Goal: Information Seeking & Learning: Compare options

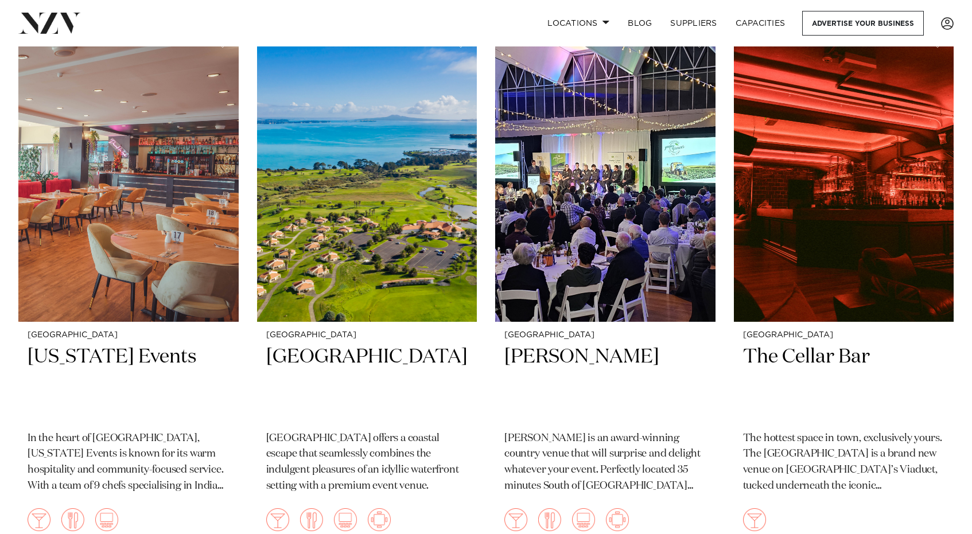
scroll to position [4087, 0]
click at [831, 272] on img at bounding box center [844, 173] width 220 height 295
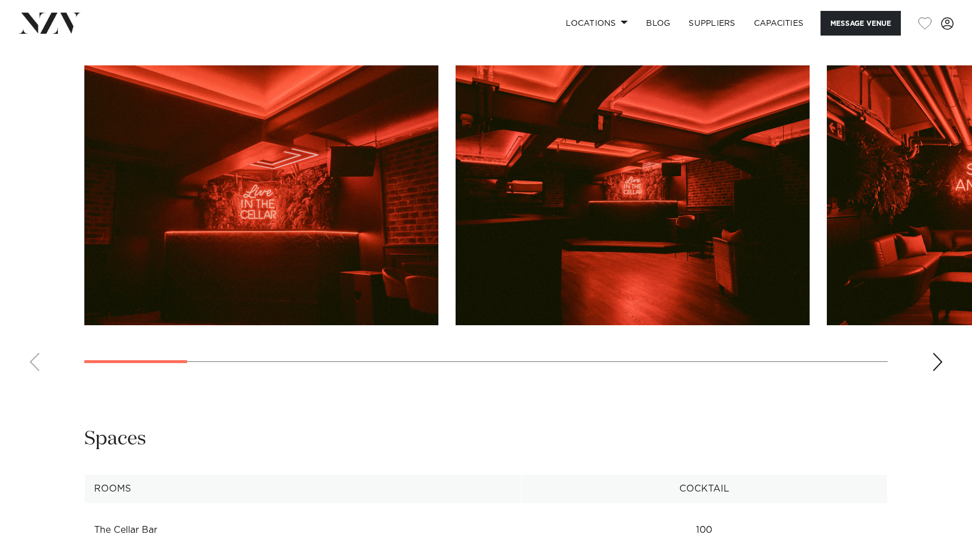
scroll to position [1158, 0]
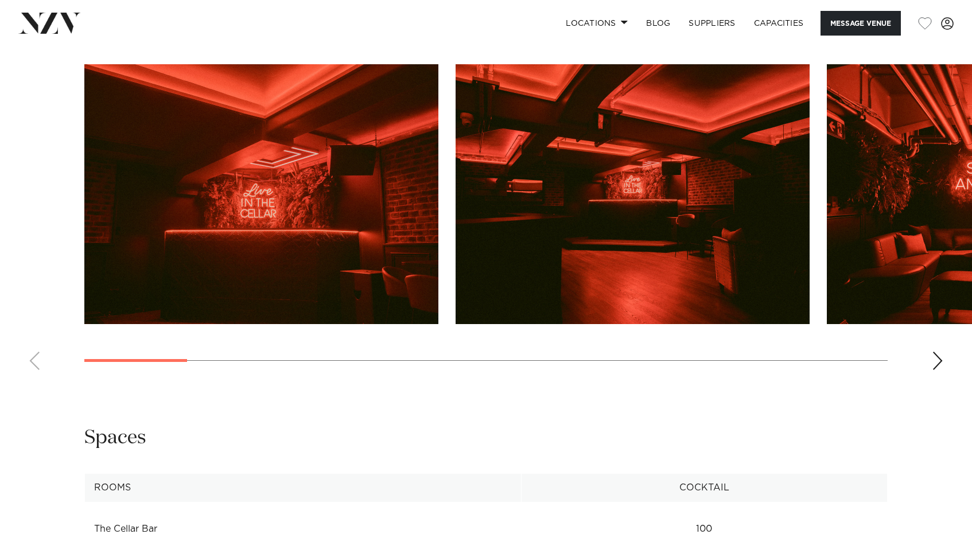
click at [934, 360] on div "Next slide" at bounding box center [937, 361] width 11 height 18
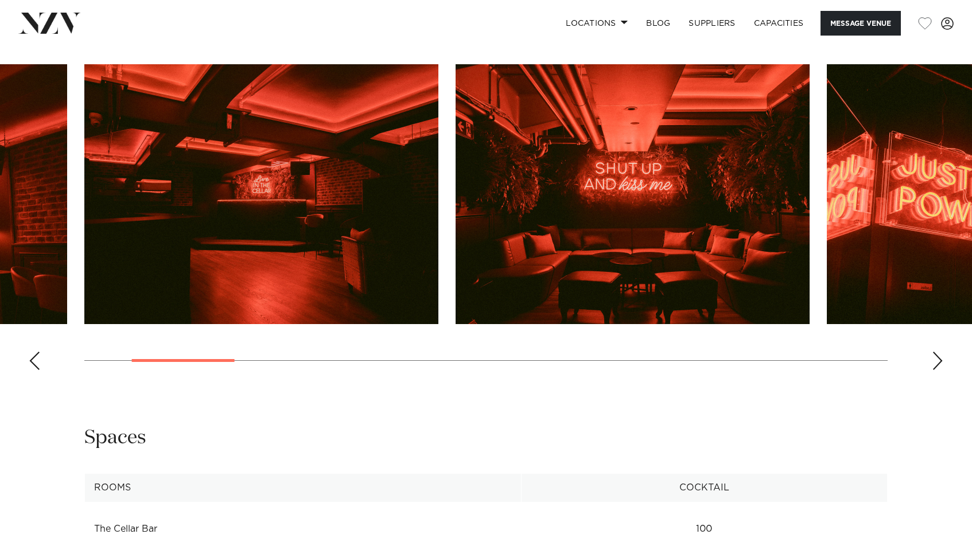
click at [934, 360] on div "Next slide" at bounding box center [937, 361] width 11 height 18
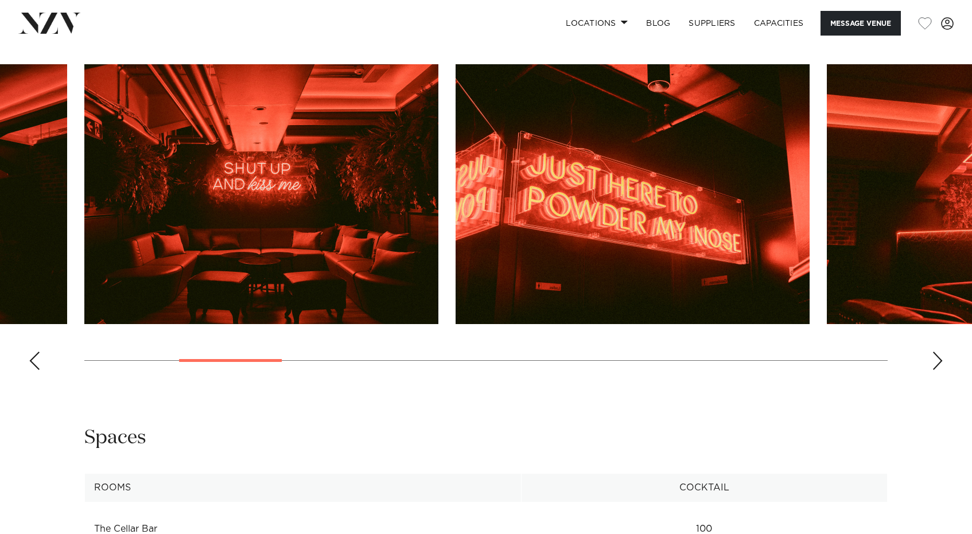
click at [934, 360] on div "Next slide" at bounding box center [937, 361] width 11 height 18
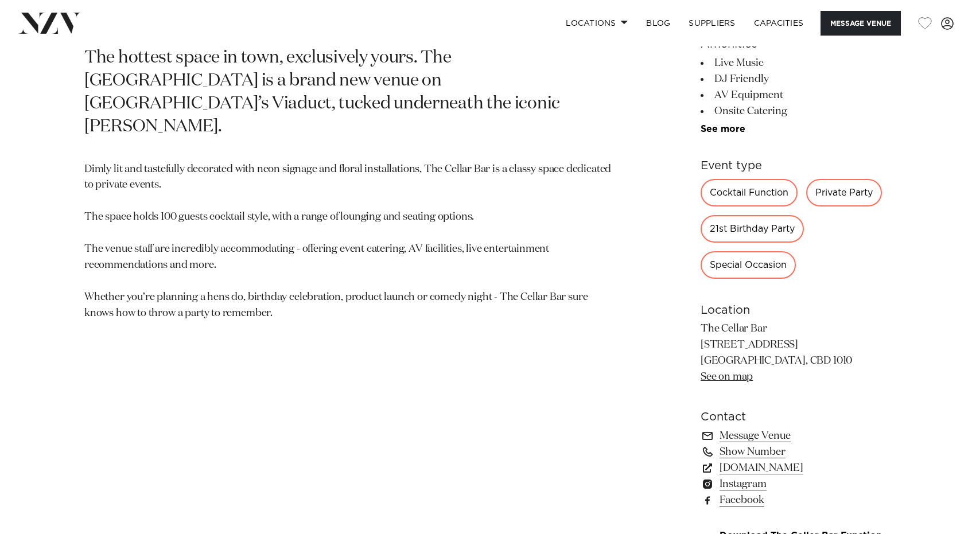
scroll to position [592, 0]
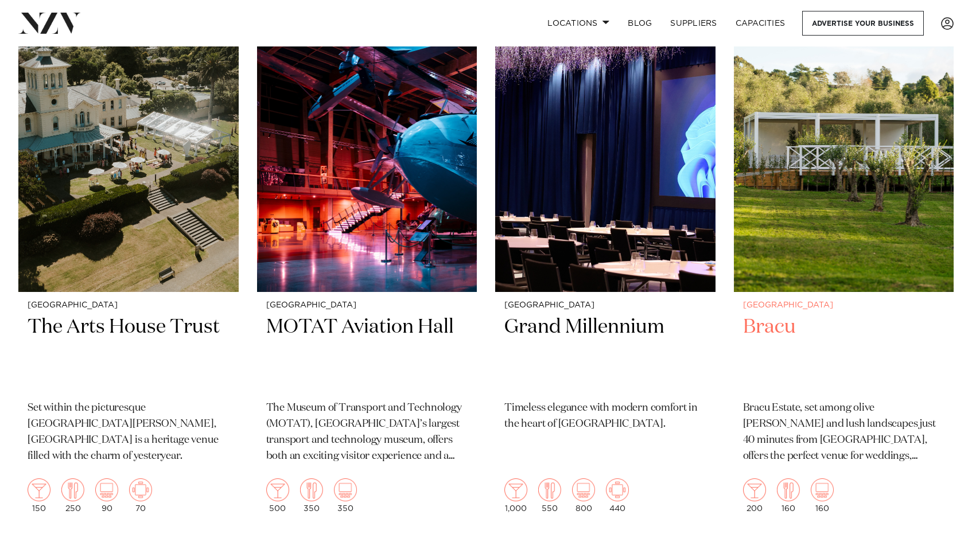
scroll to position [4663, 0]
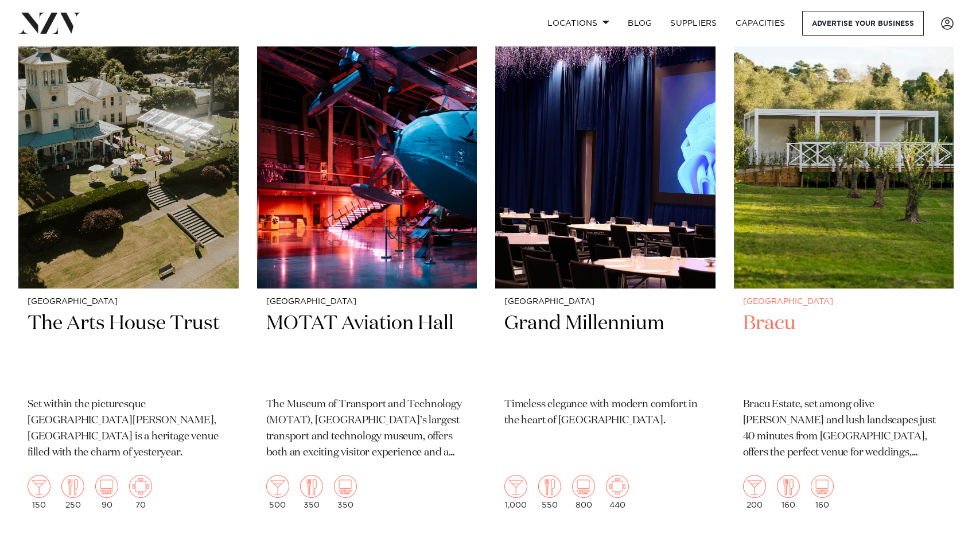
click at [763, 325] on h2 "Bracu" at bounding box center [844, 349] width 202 height 77
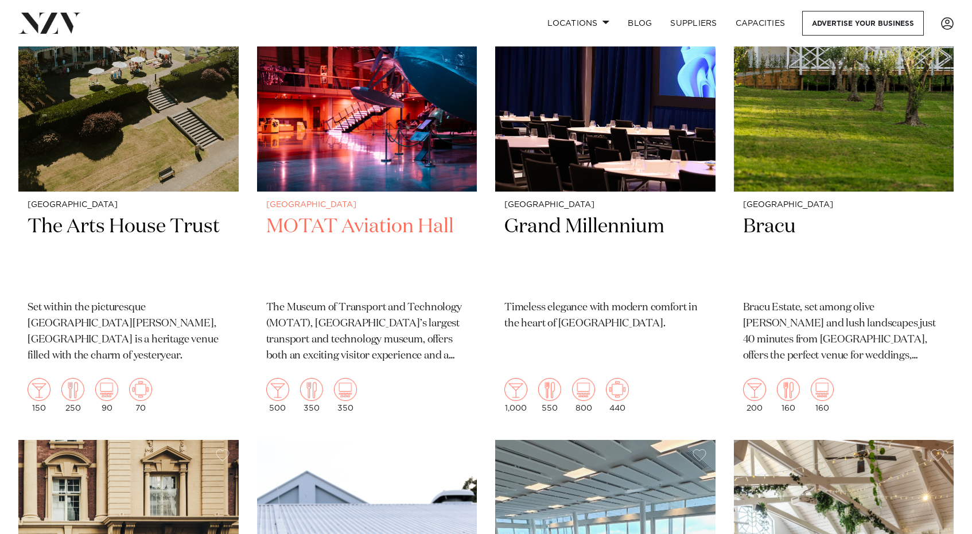
scroll to position [4761, 0]
click at [385, 335] on p "The Museum of Transport and Technology (MOTAT), New Zealand’s largest transport…" at bounding box center [367, 331] width 202 height 64
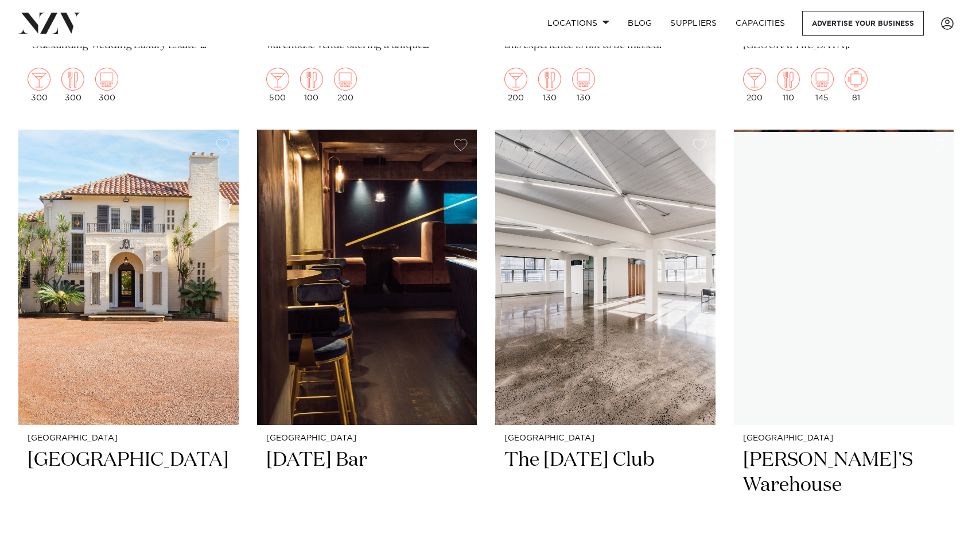
scroll to position [9506, 0]
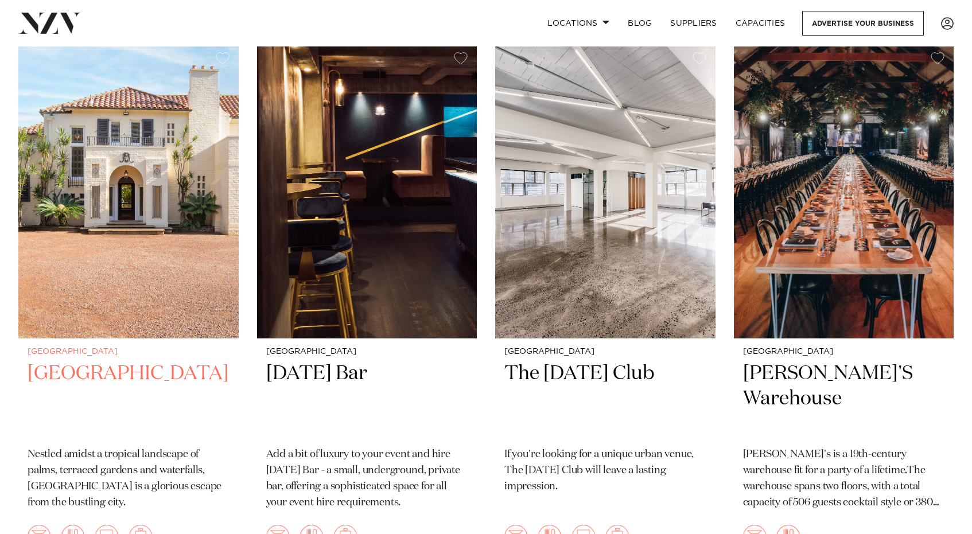
click at [59, 485] on p "Nestled amidst a tropical landscape of palms, terraced gardens and waterfalls, …" at bounding box center [129, 479] width 202 height 64
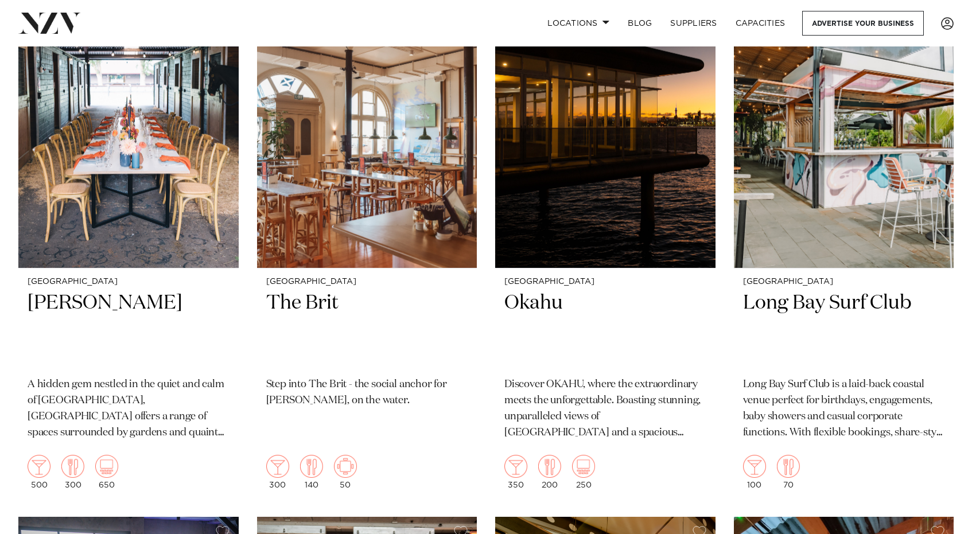
scroll to position [10115, 0]
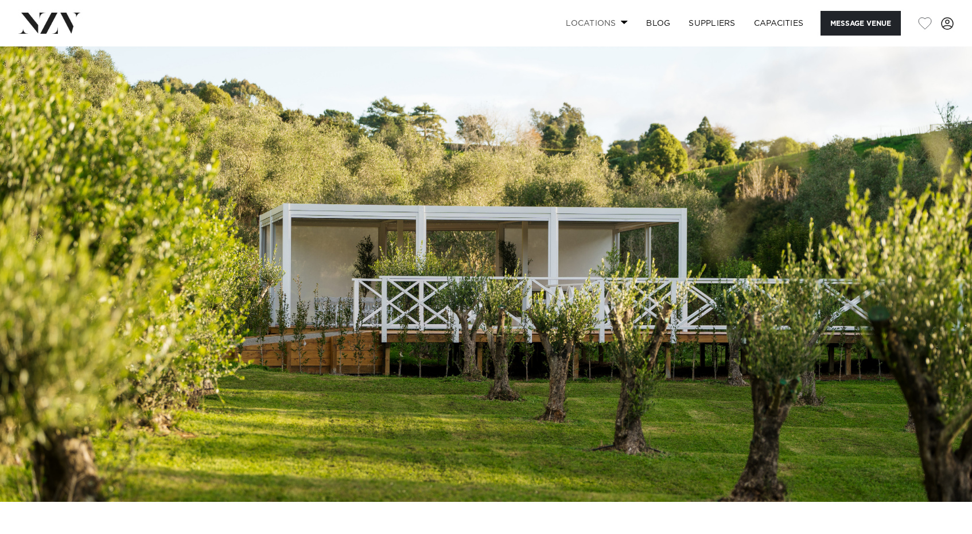
click at [619, 19] on link "Locations" at bounding box center [596, 23] width 80 height 25
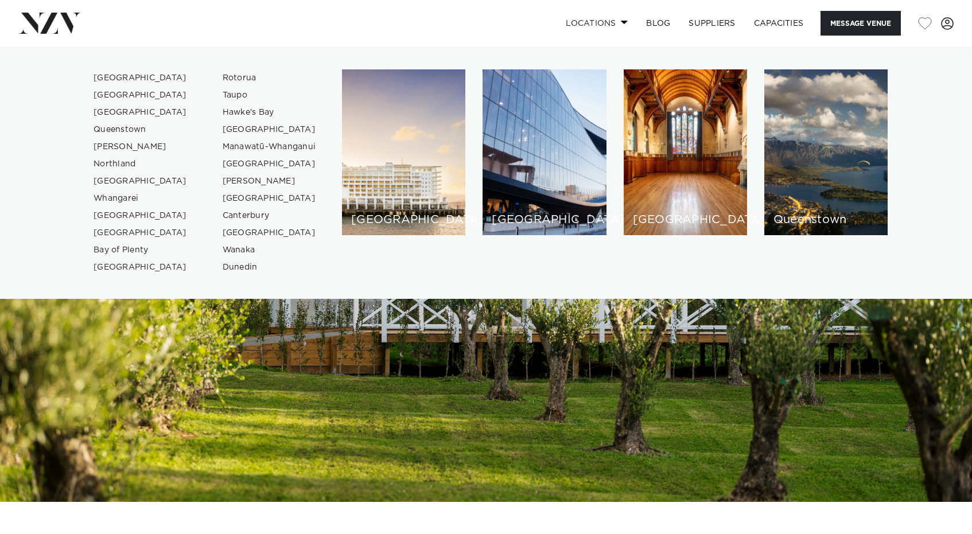
click at [619, 19] on link "Locations" at bounding box center [596, 23] width 80 height 25
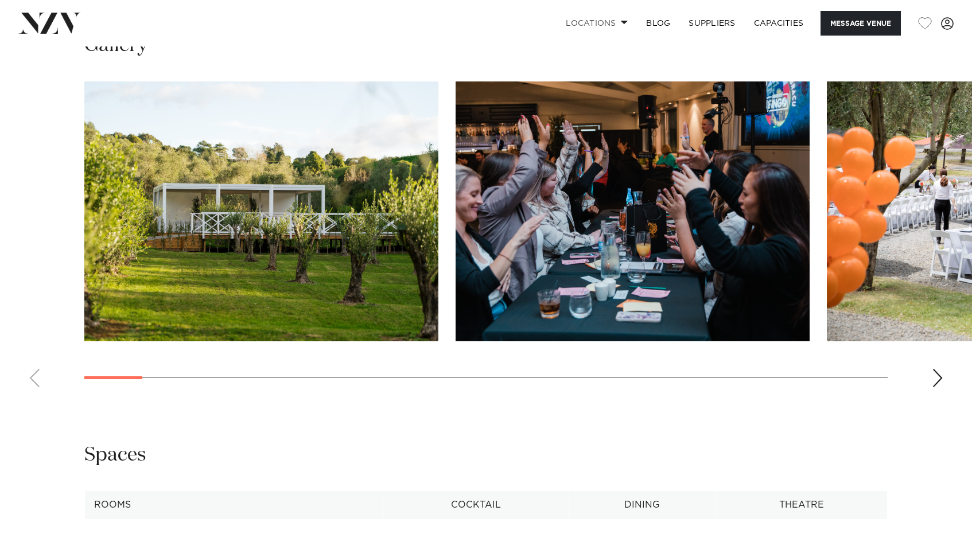
scroll to position [1273, 0]
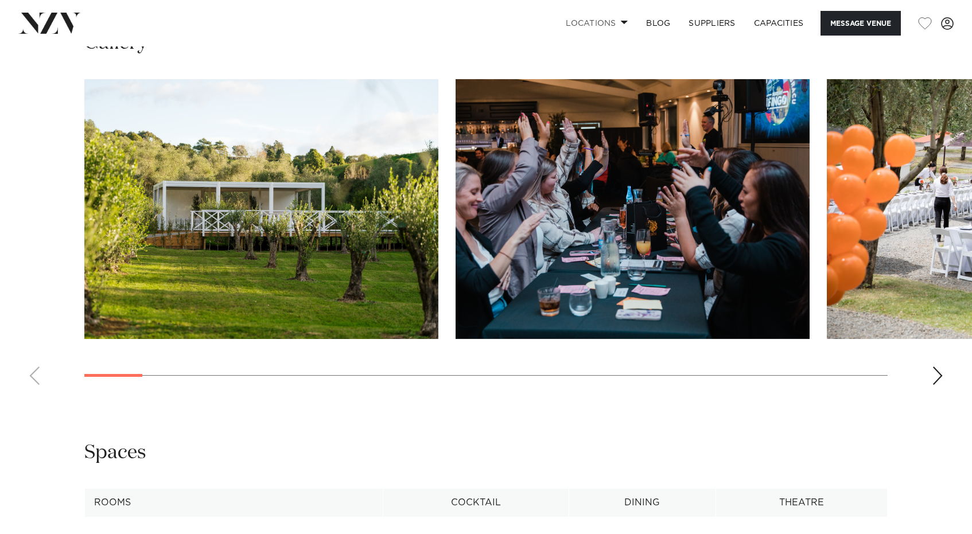
click at [941, 372] on div "Next slide" at bounding box center [937, 376] width 11 height 18
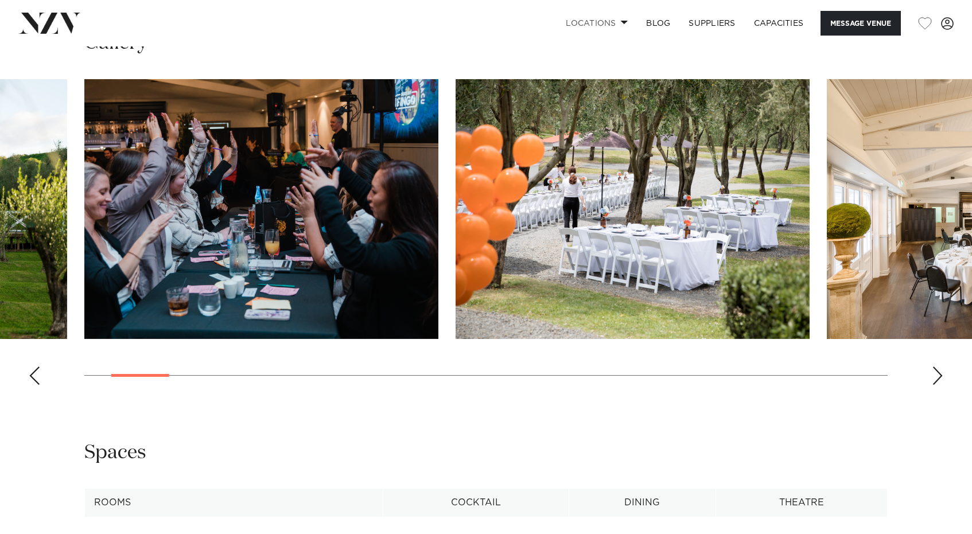
click at [942, 372] on div "Next slide" at bounding box center [937, 376] width 11 height 18
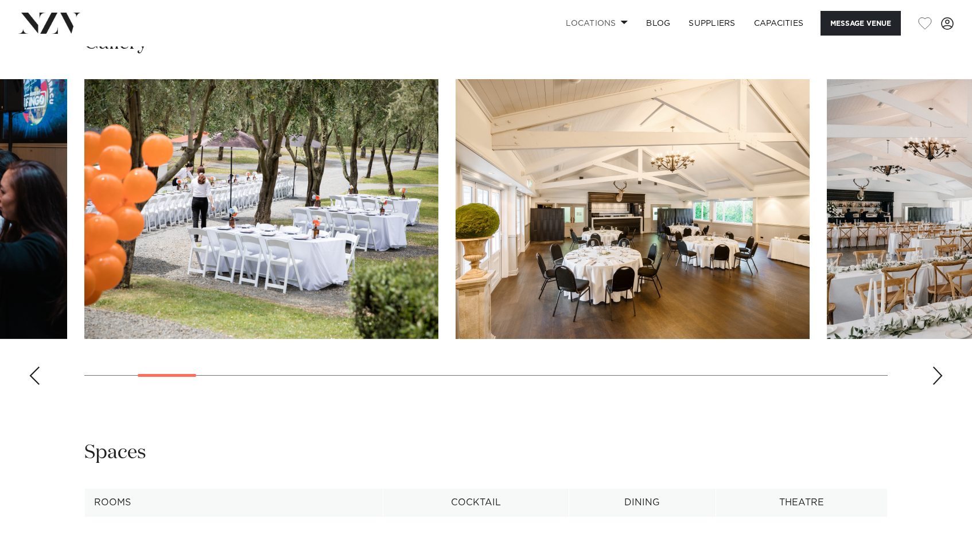
click at [942, 372] on div "Next slide" at bounding box center [937, 376] width 11 height 18
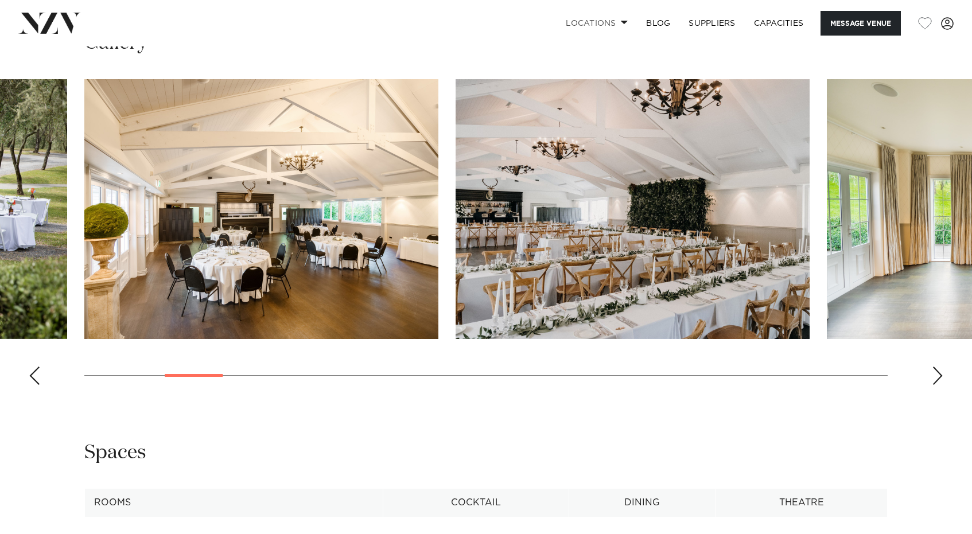
click at [942, 372] on div "Next slide" at bounding box center [937, 376] width 11 height 18
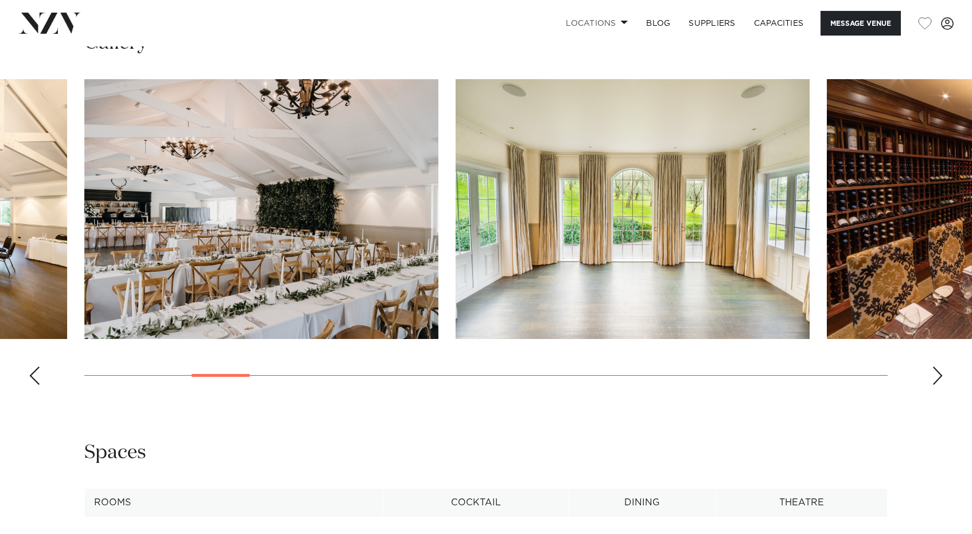
click at [942, 372] on div "Next slide" at bounding box center [937, 376] width 11 height 18
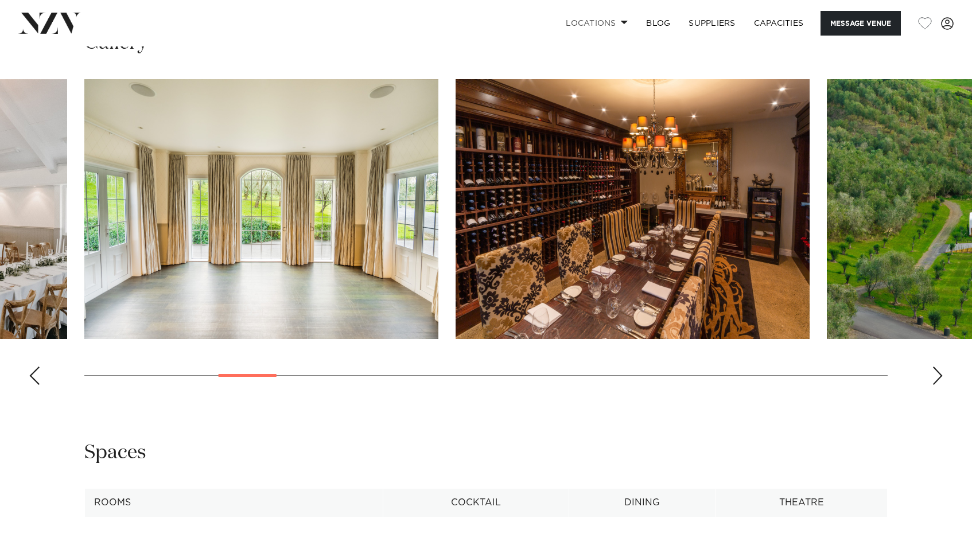
click at [942, 372] on div "Next slide" at bounding box center [937, 376] width 11 height 18
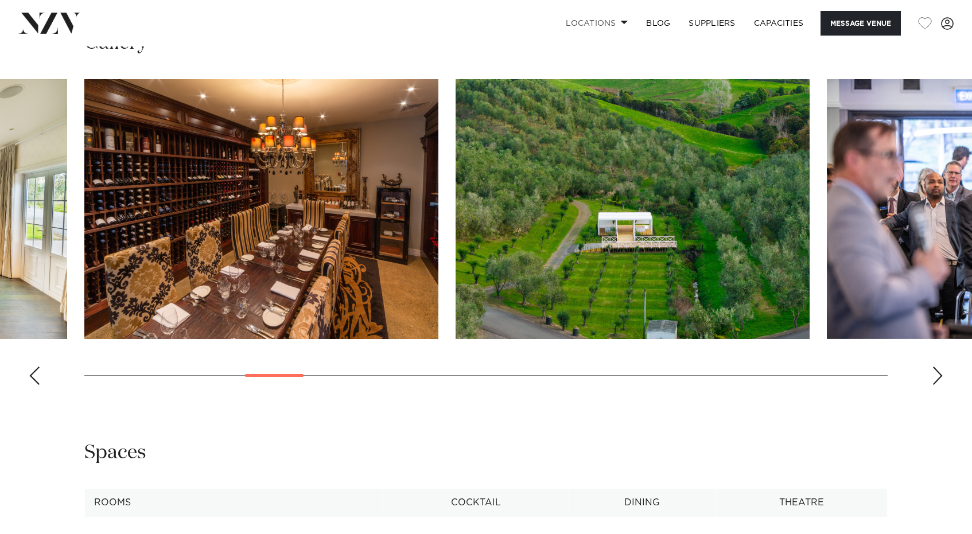
click at [942, 372] on div "Next slide" at bounding box center [937, 376] width 11 height 18
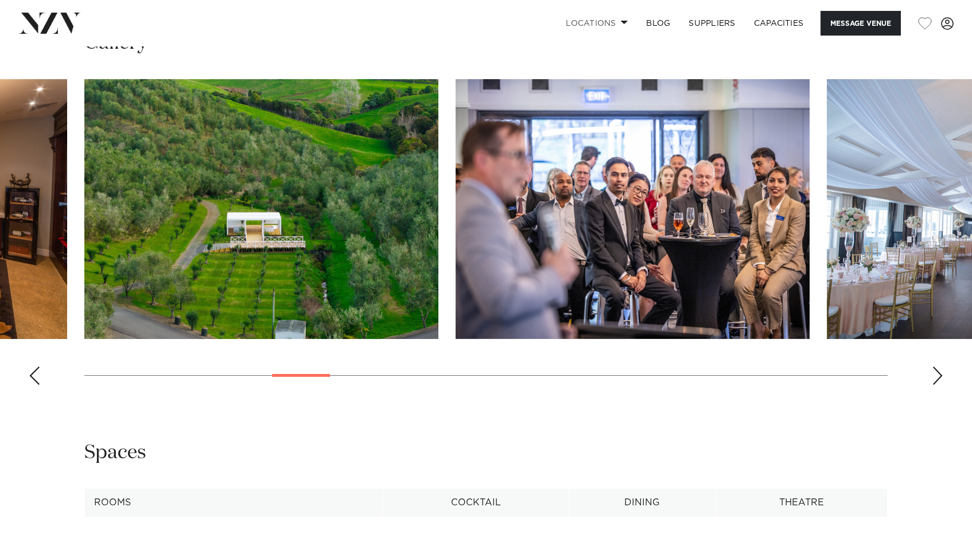
click at [942, 372] on div "Next slide" at bounding box center [937, 376] width 11 height 18
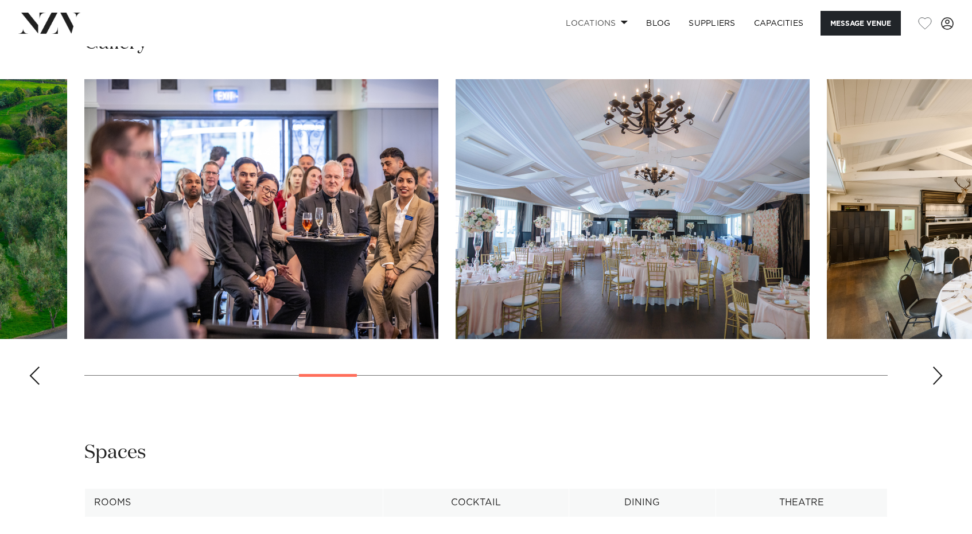
click at [942, 372] on div "Next slide" at bounding box center [937, 376] width 11 height 18
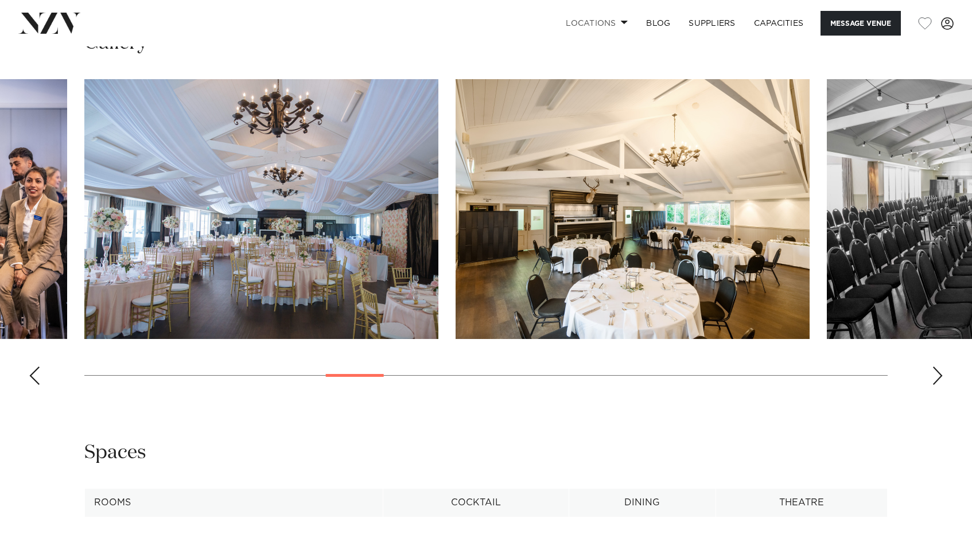
click at [942, 372] on div "Next slide" at bounding box center [937, 376] width 11 height 18
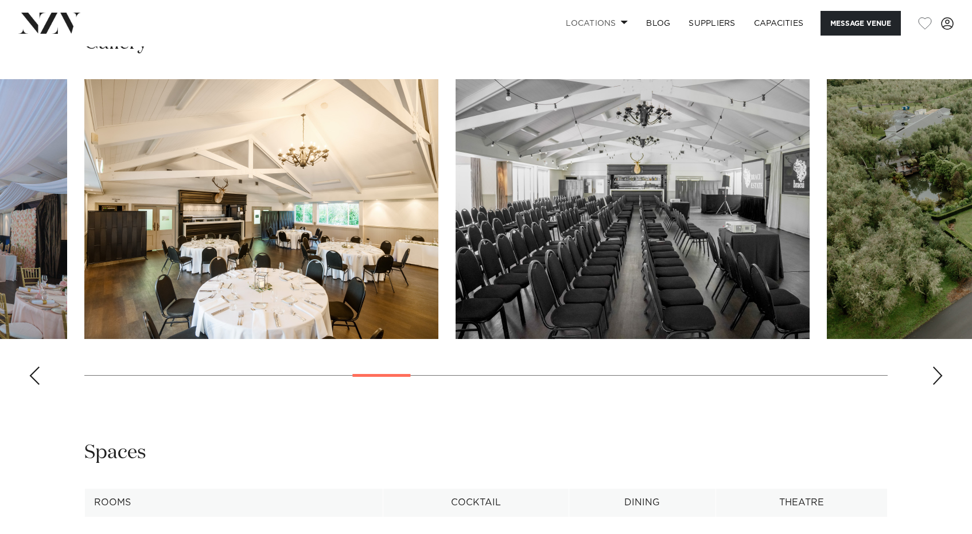
click at [942, 372] on div "Next slide" at bounding box center [937, 376] width 11 height 18
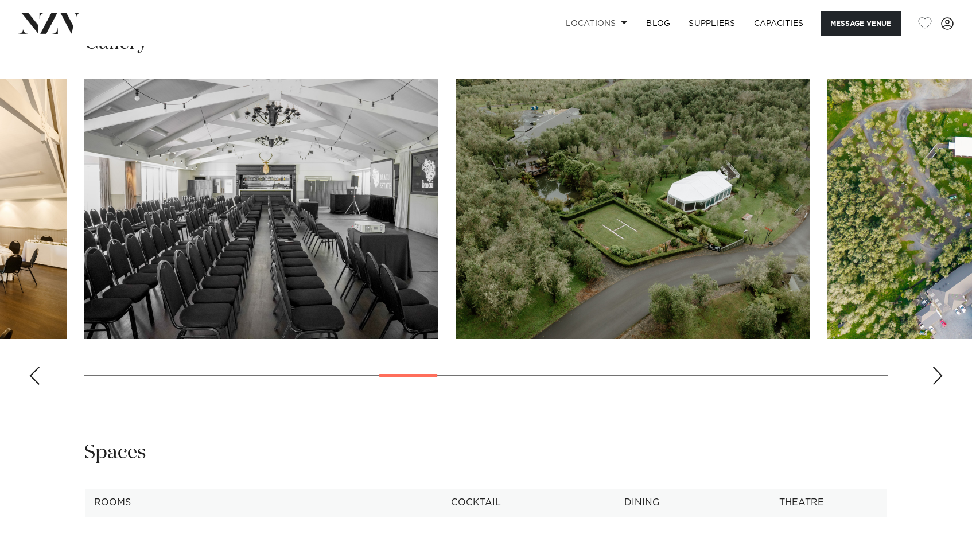
click at [942, 372] on div "Next slide" at bounding box center [937, 376] width 11 height 18
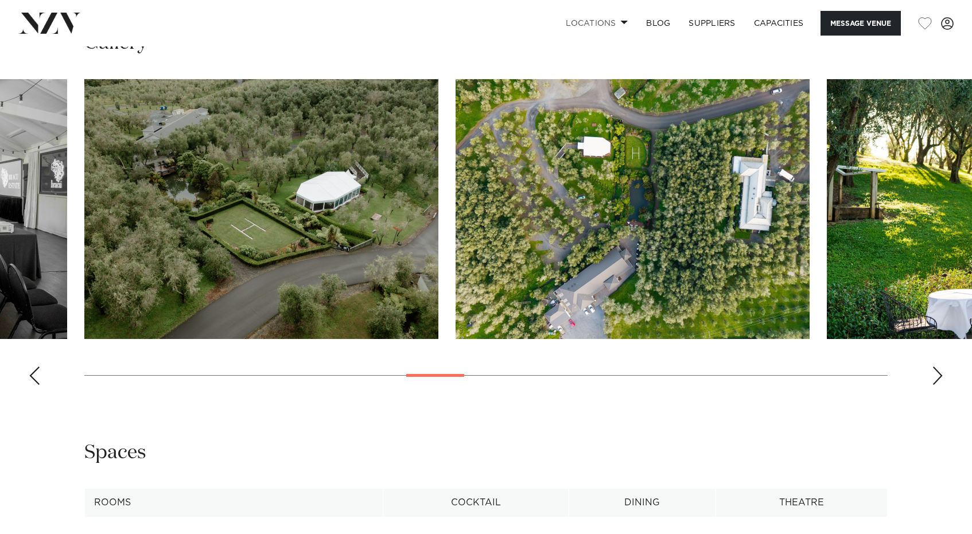
click at [942, 372] on div "Next slide" at bounding box center [937, 376] width 11 height 18
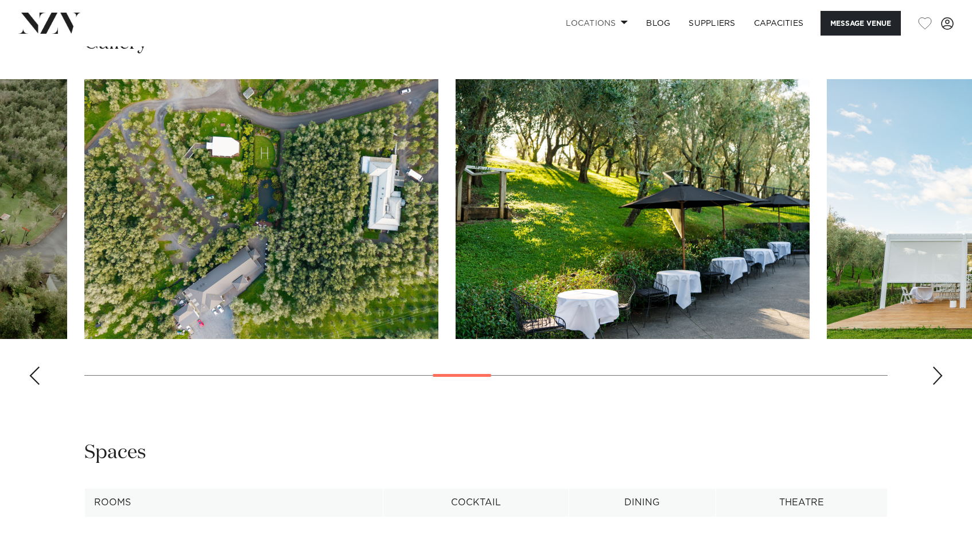
click at [942, 372] on div "Next slide" at bounding box center [937, 376] width 11 height 18
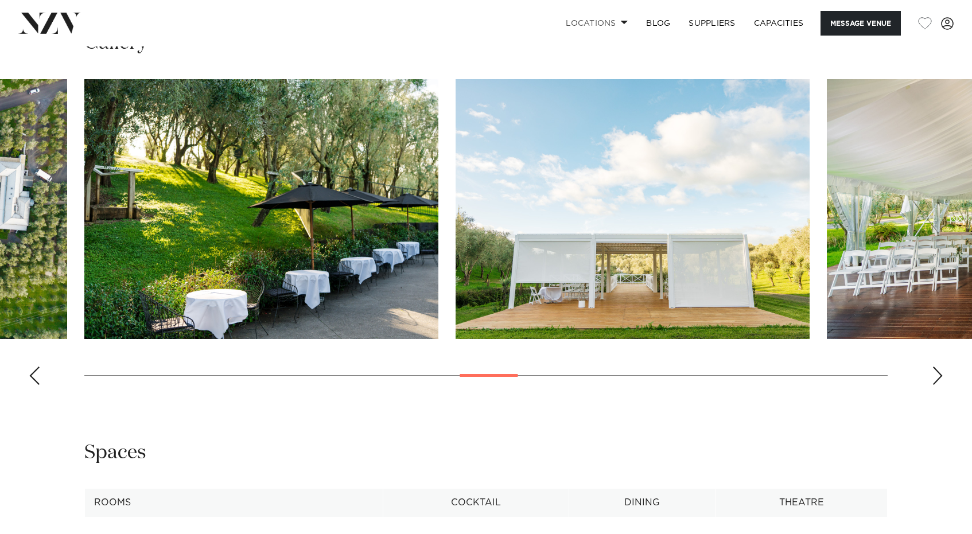
click at [942, 372] on div "Next slide" at bounding box center [937, 376] width 11 height 18
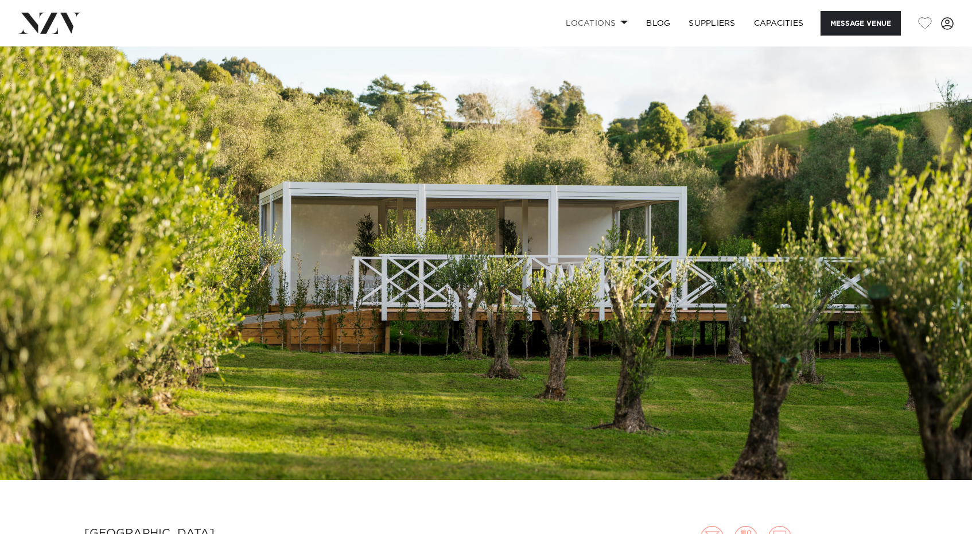
scroll to position [0, 0]
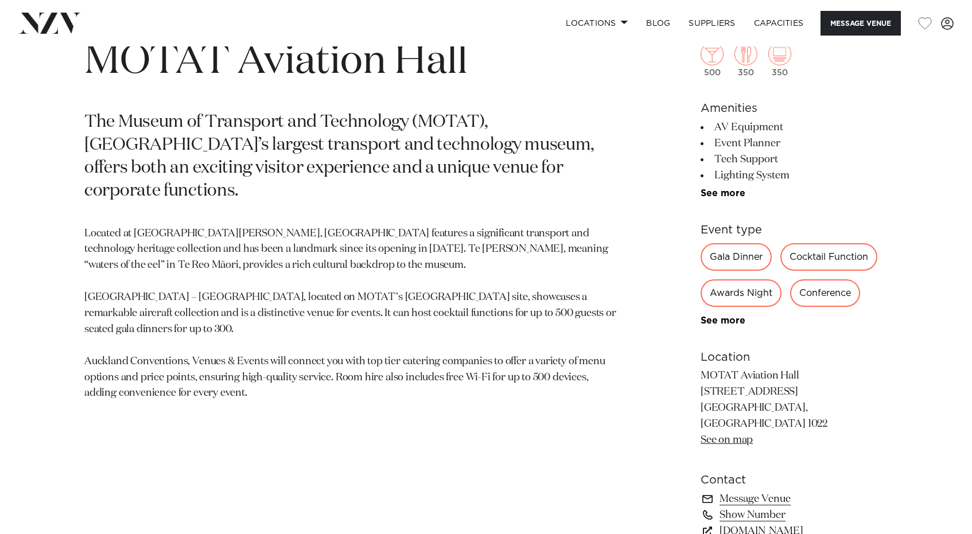
scroll to position [532, 0]
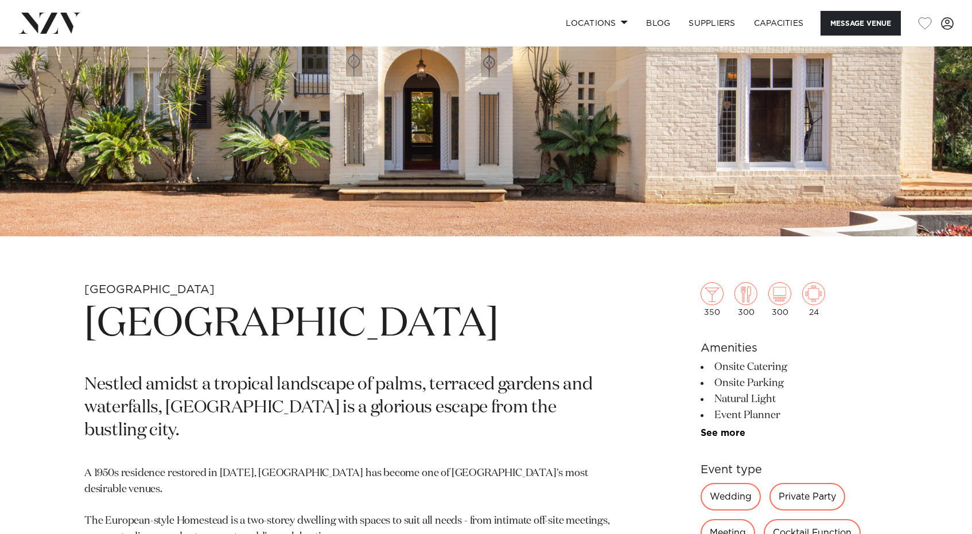
scroll to position [264, 0]
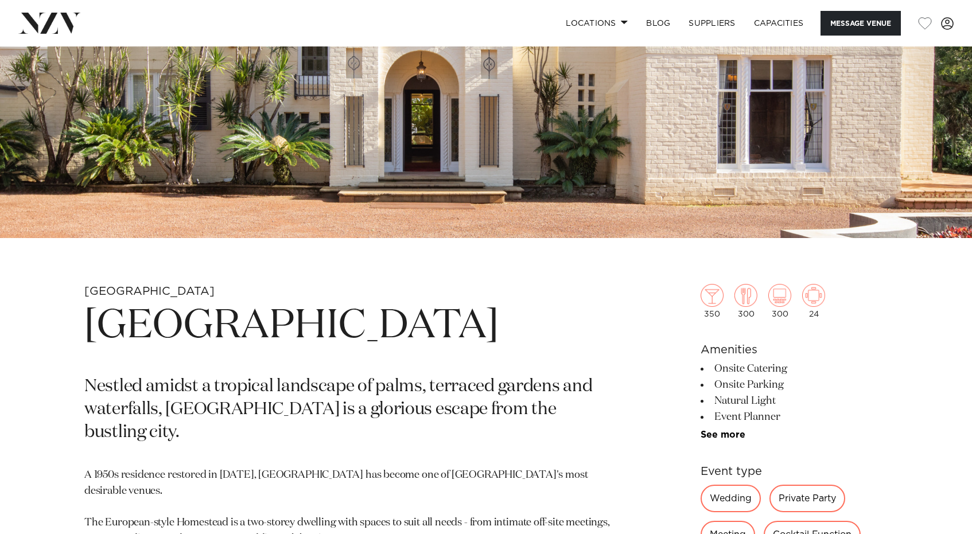
drag, startPoint x: 488, startPoint y: 329, endPoint x: 93, endPoint y: 332, distance: 394.7
click at [96, 330] on h1 "[GEOGRAPHIC_DATA]" at bounding box center [351, 326] width 535 height 53
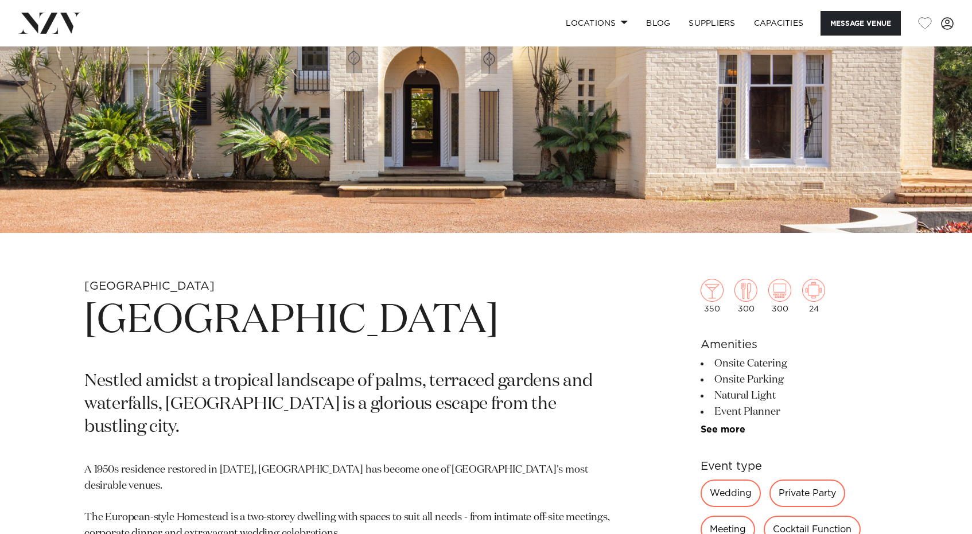
copy h1 "[GEOGRAPHIC_DATA]"
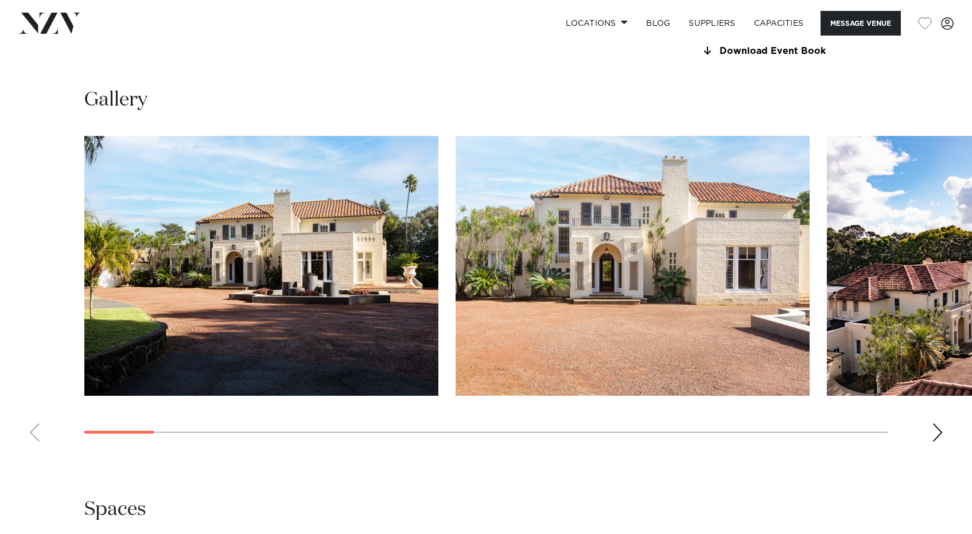
scroll to position [1100, 0]
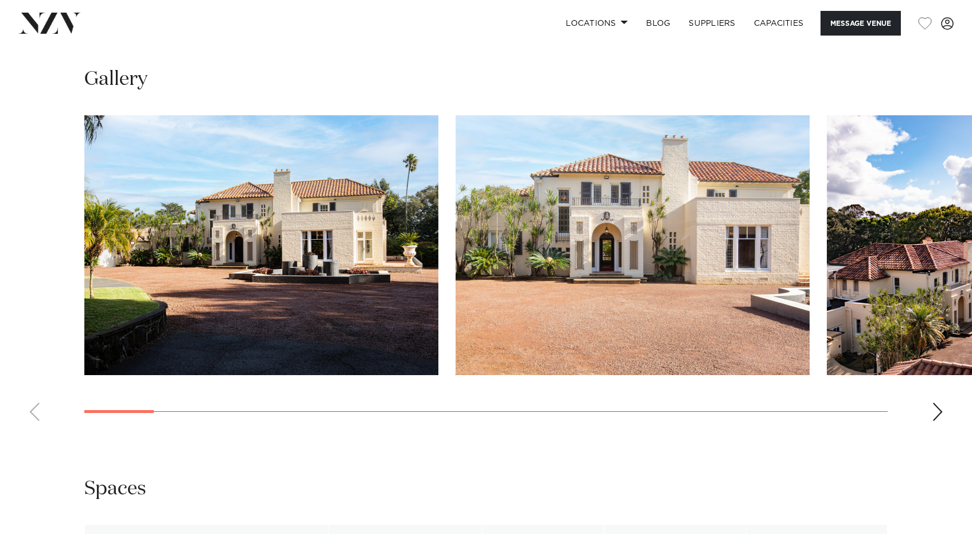
click at [934, 424] on swiper-container at bounding box center [486, 272] width 972 height 315
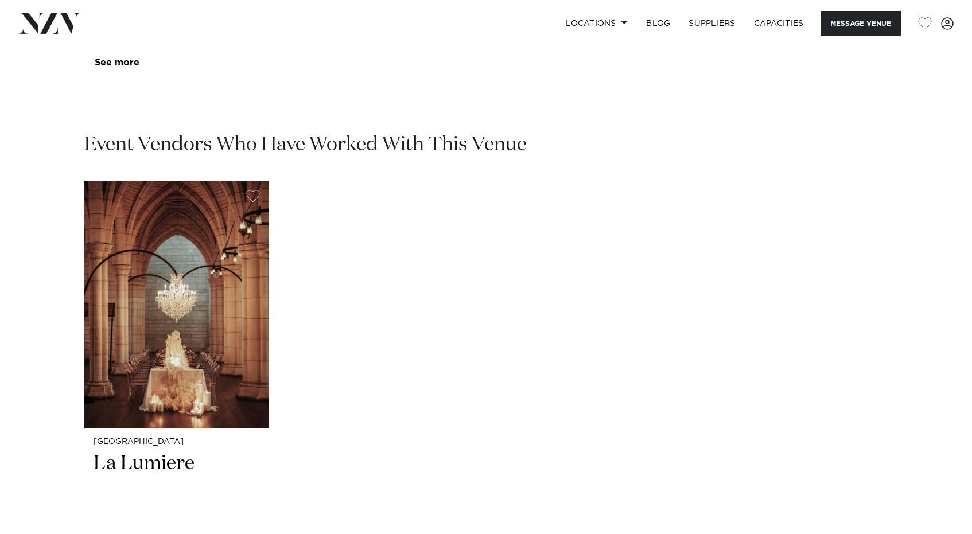
scroll to position [1732, 0]
